Goal: Ask a question: Seek information or help from site administrators or community

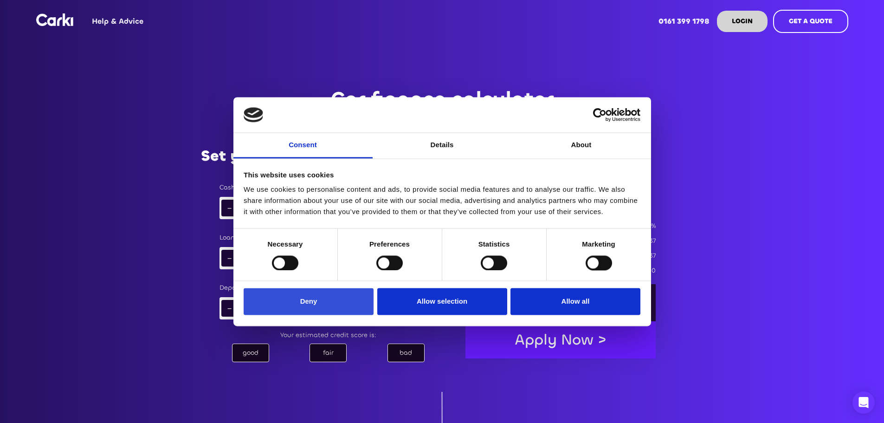
click at [321, 295] on button "Deny" at bounding box center [308, 301] width 130 height 27
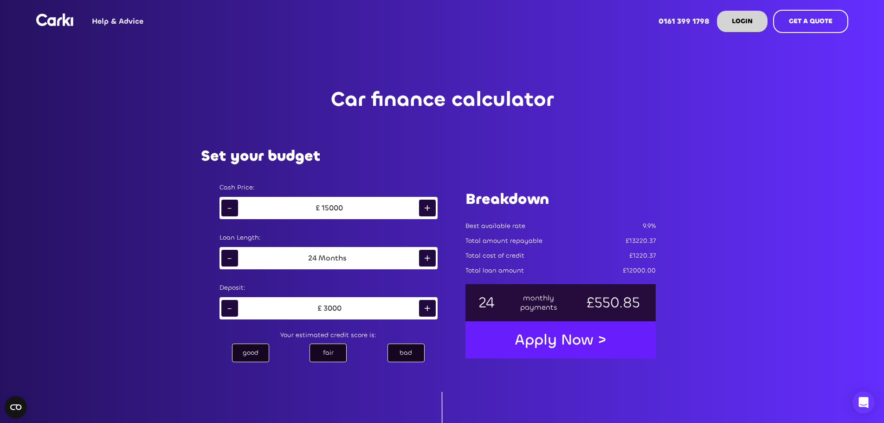
click at [428, 256] on div "+" at bounding box center [427, 258] width 17 height 17
click at [335, 352] on div "fair" at bounding box center [327, 352] width 37 height 19
click at [244, 348] on div "good" at bounding box center [250, 352] width 37 height 19
click at [393, 353] on div "bad" at bounding box center [405, 352] width 37 height 19
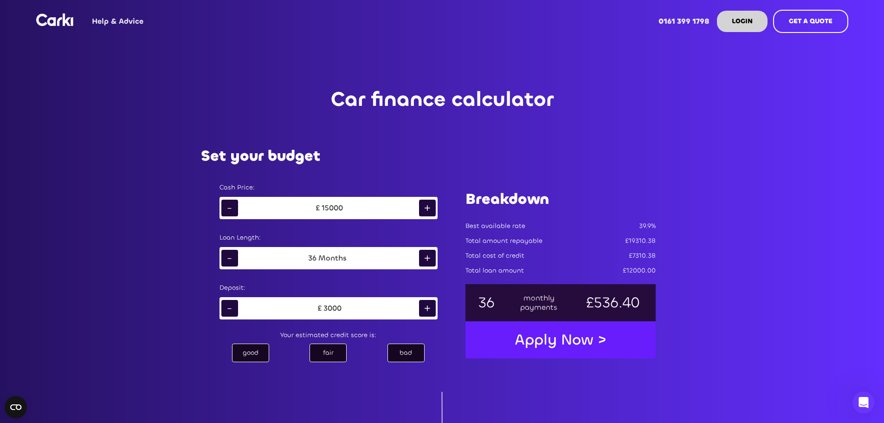
click at [326, 355] on div "fair" at bounding box center [327, 352] width 37 height 19
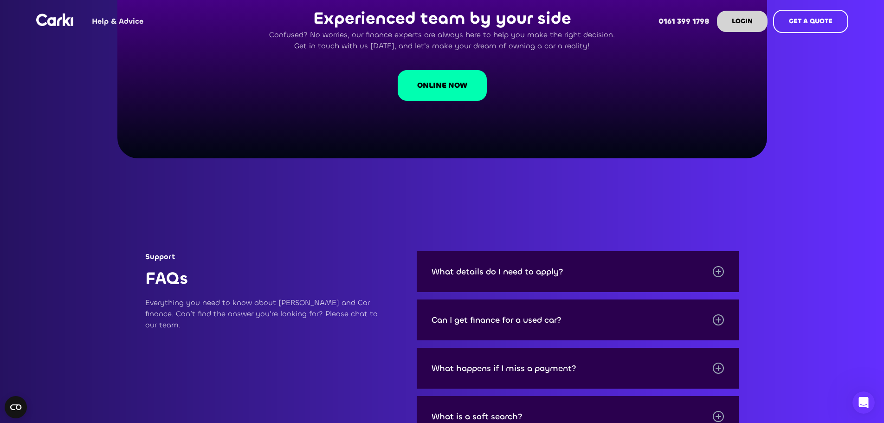
scroll to position [1009, 0]
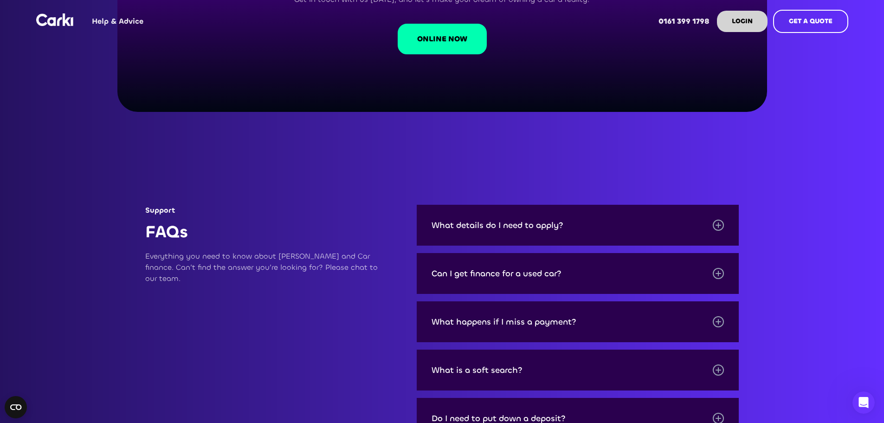
click at [717, 222] on div at bounding box center [717, 224] width 11 height 11
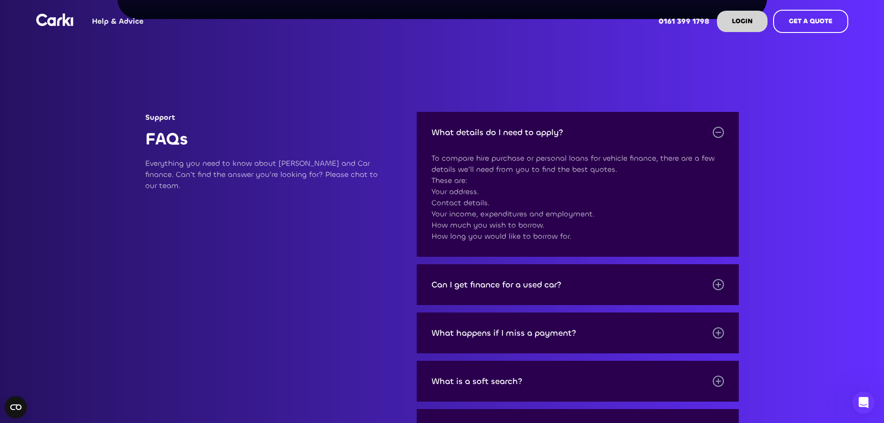
scroll to position [1136, 0]
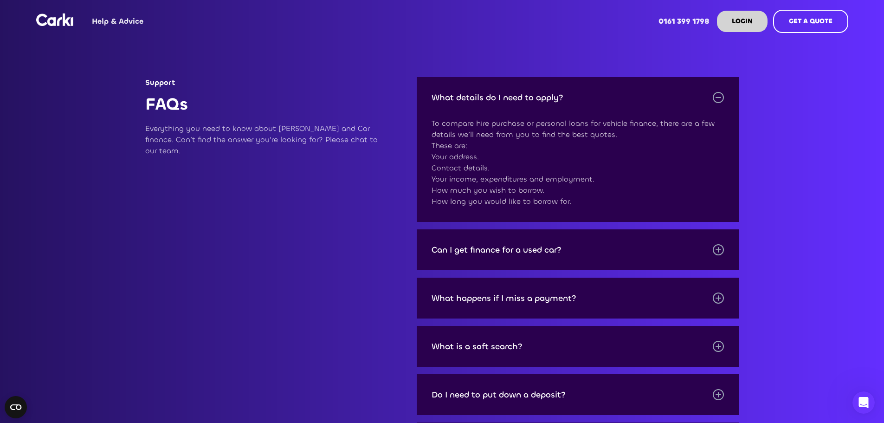
click at [719, 249] on div at bounding box center [717, 249] width 11 height 11
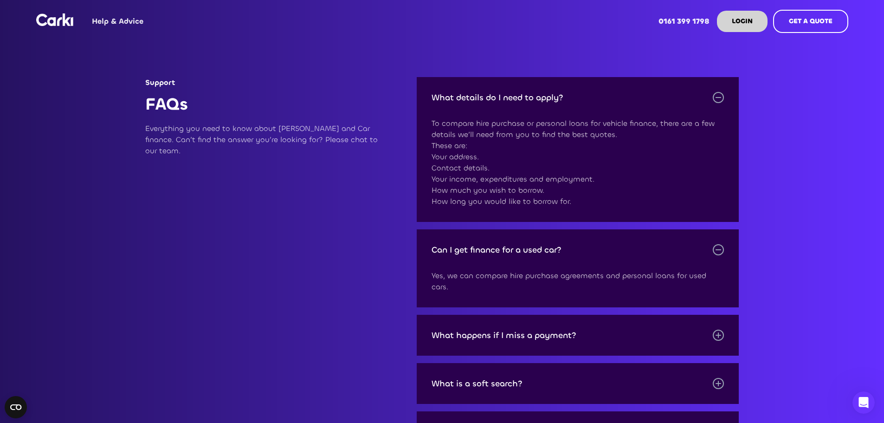
click at [719, 249] on div at bounding box center [717, 249] width 11 height 11
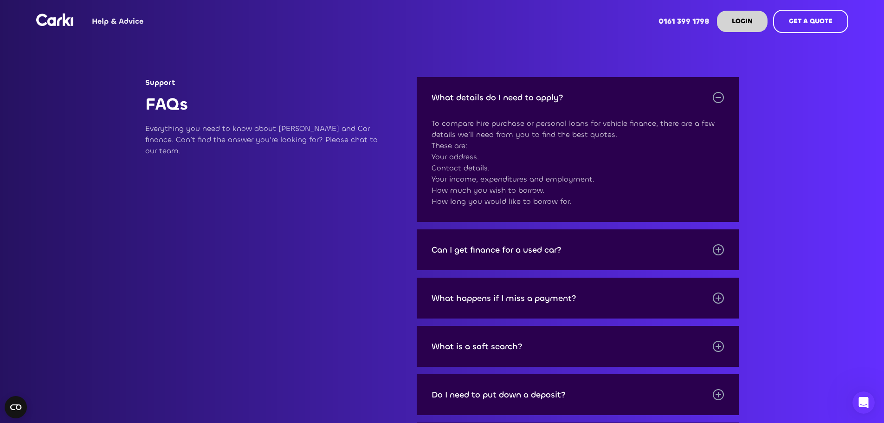
click at [719, 249] on div at bounding box center [717, 249] width 11 height 11
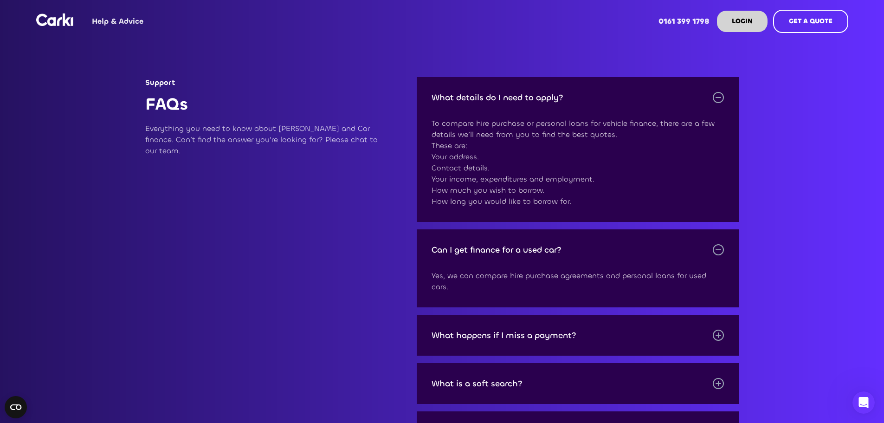
click at [719, 249] on div at bounding box center [717, 249] width 11 height 11
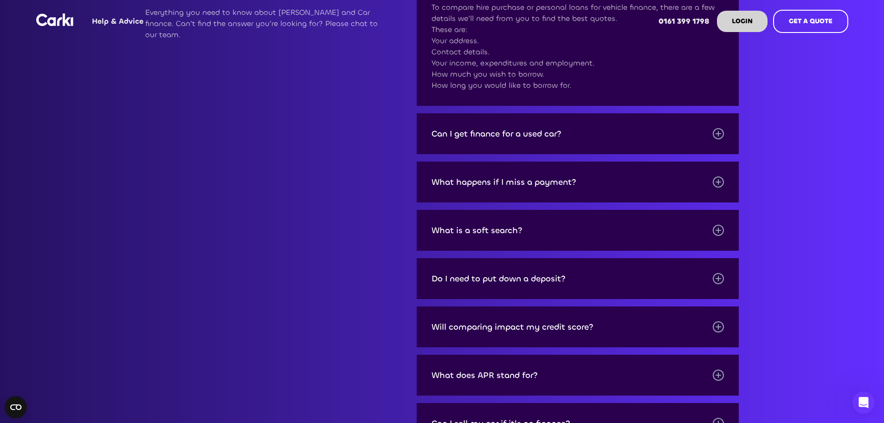
scroll to position [1241, 0]
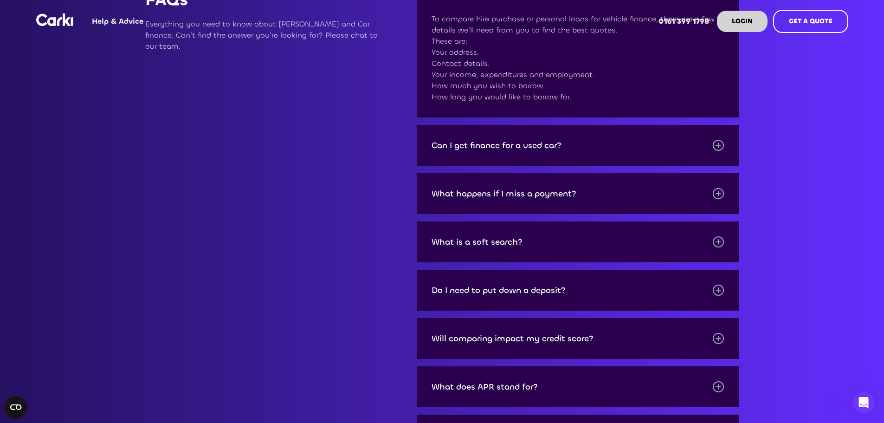
click at [719, 291] on div at bounding box center [717, 289] width 11 height 11
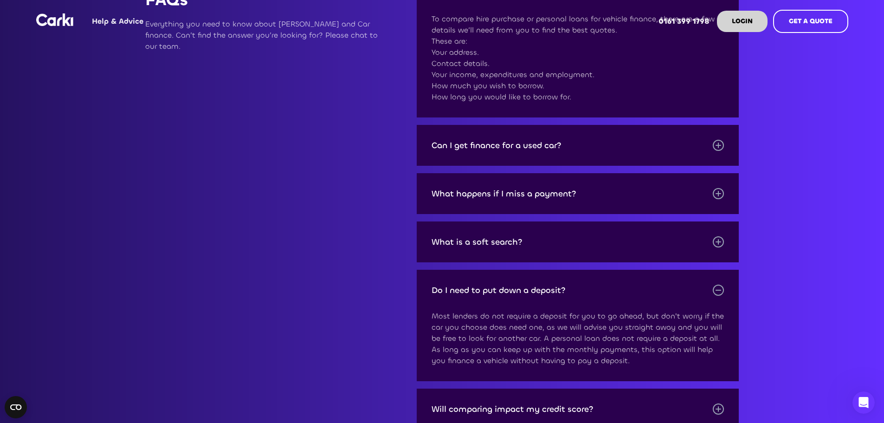
scroll to position [1357, 0]
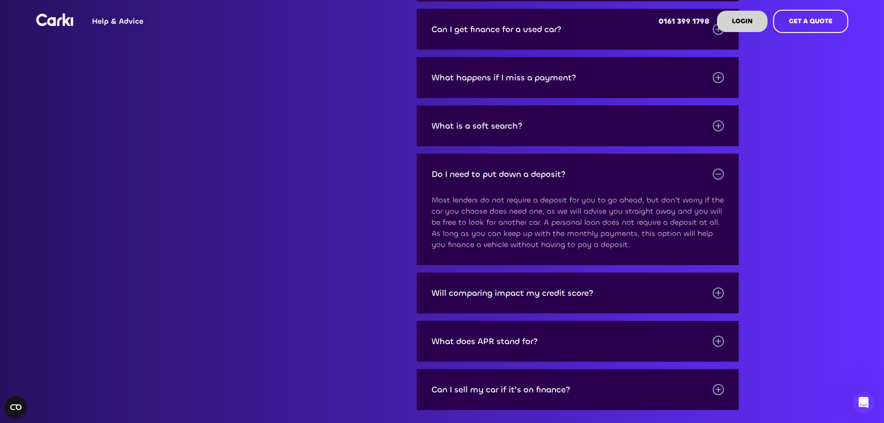
click at [722, 288] on div at bounding box center [717, 292] width 11 height 11
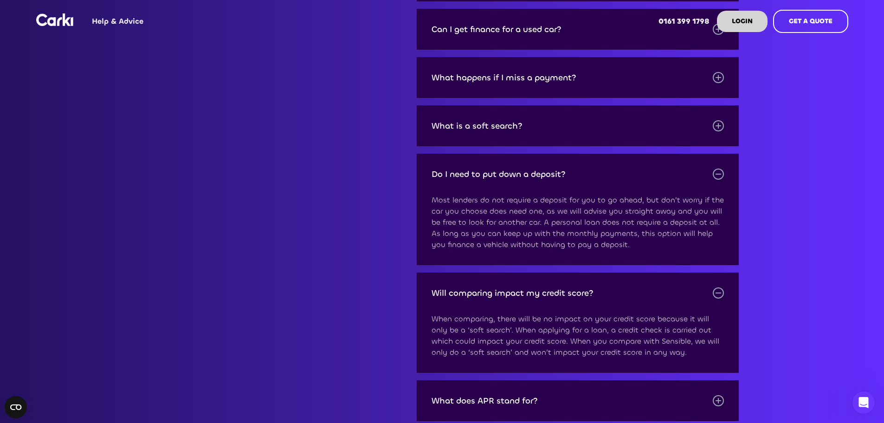
click at [722, 288] on div at bounding box center [717, 292] width 11 height 11
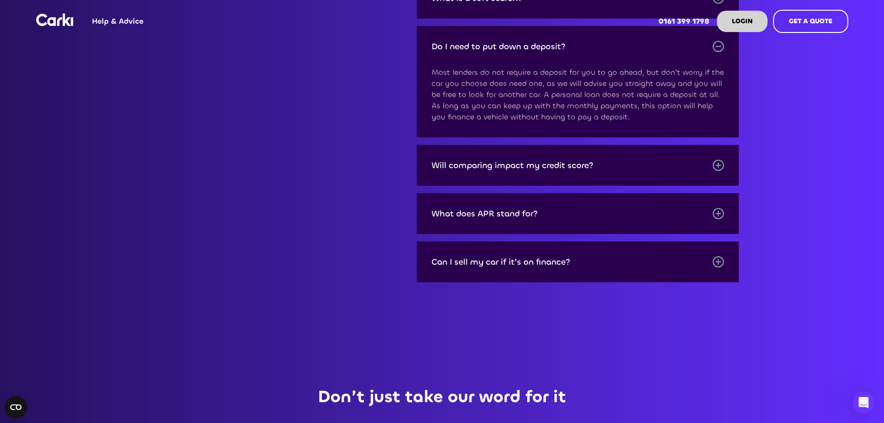
scroll to position [1507, 0]
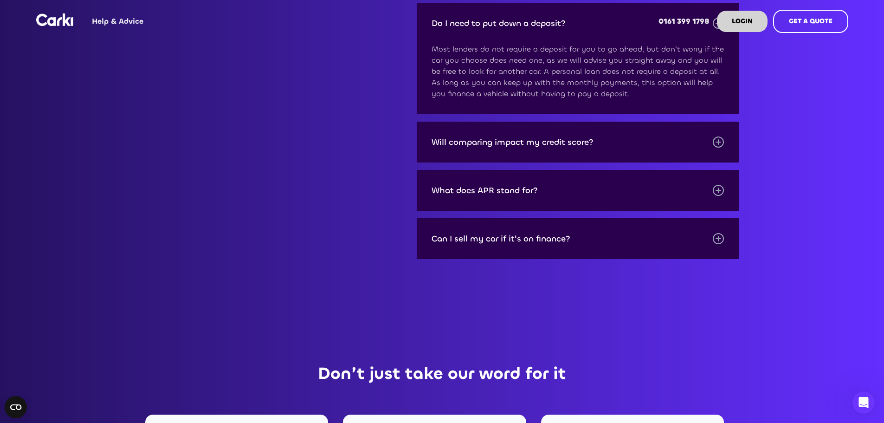
click at [724, 240] on div "Can I sell my car if it's on finance?" at bounding box center [577, 238] width 322 height 41
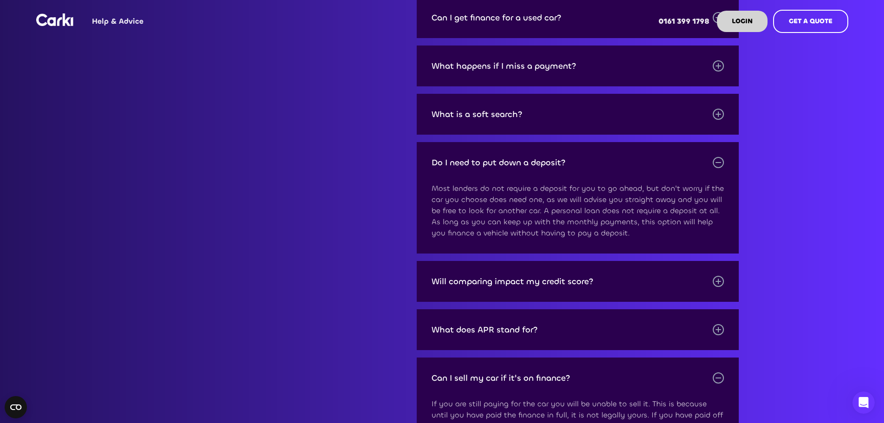
scroll to position [1136, 0]
